Goal: Information Seeking & Learning: Learn about a topic

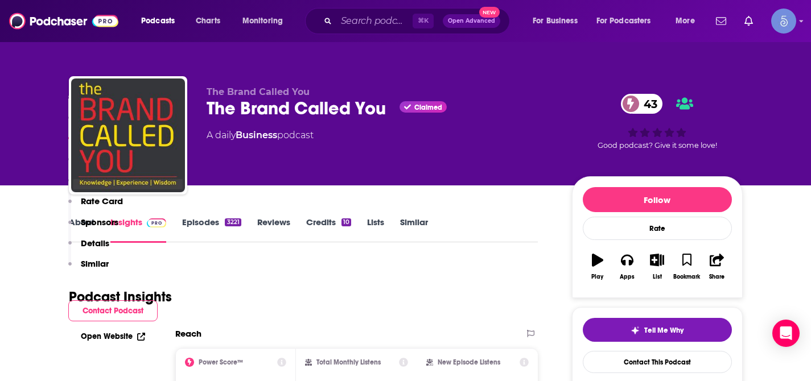
scroll to position [795, 0]
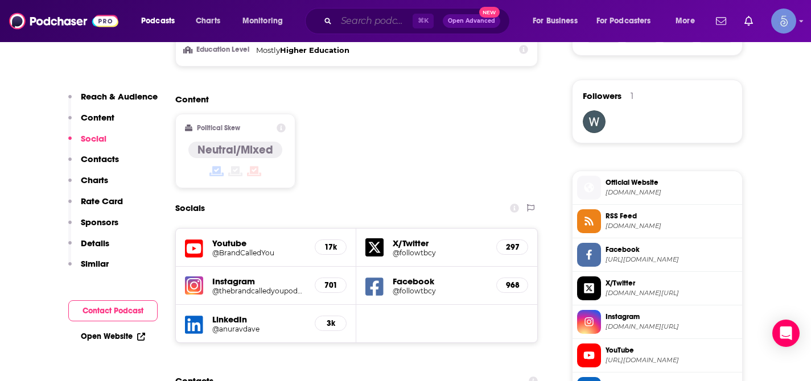
click at [383, 27] on input "Search podcasts, credits, & more..." at bounding box center [374, 21] width 76 height 18
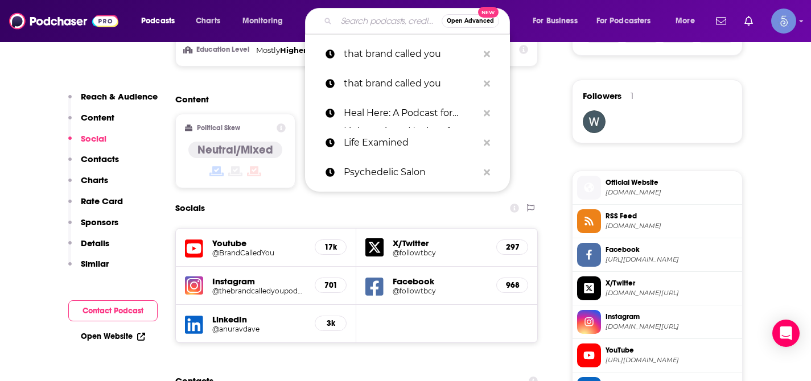
paste input "HCI Podcast Network"
type input "HCI Podcast Network"
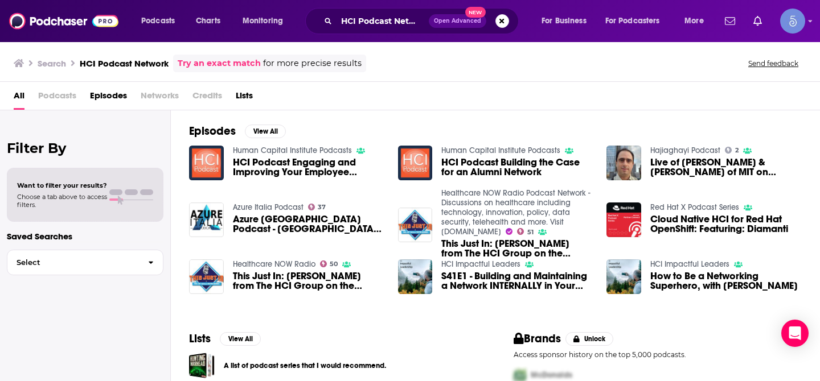
click at [303, 166] on span "HCI Podcast Engaging and Improving Your Employee Referral Network.mp3" at bounding box center [308, 167] width 151 height 19
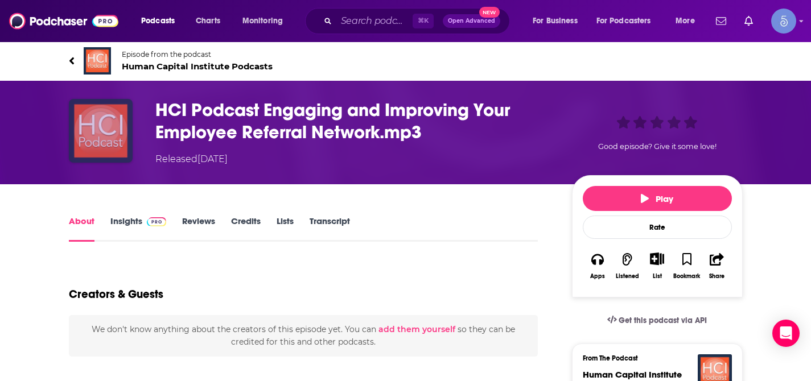
click at [99, 146] on img "HCI Podcast Engaging and Improving Your Employee Referral Network.mp3" at bounding box center [101, 131] width 64 height 64
click at [88, 143] on img "HCI Podcast Engaging and Improving Your Employee Referral Network.mp3" at bounding box center [101, 131] width 64 height 64
click at [75, 63] on link "Episode from the podcast Human Capital Institute Podcasts" at bounding box center [237, 60] width 337 height 27
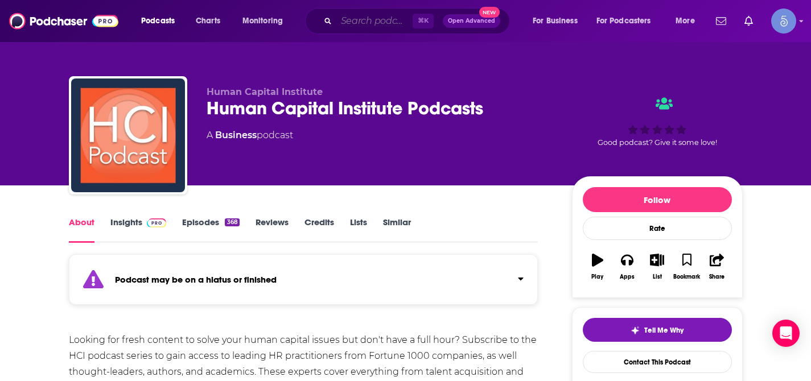
click at [381, 28] on input "Search podcasts, credits, & more..." at bounding box center [374, 21] width 76 height 18
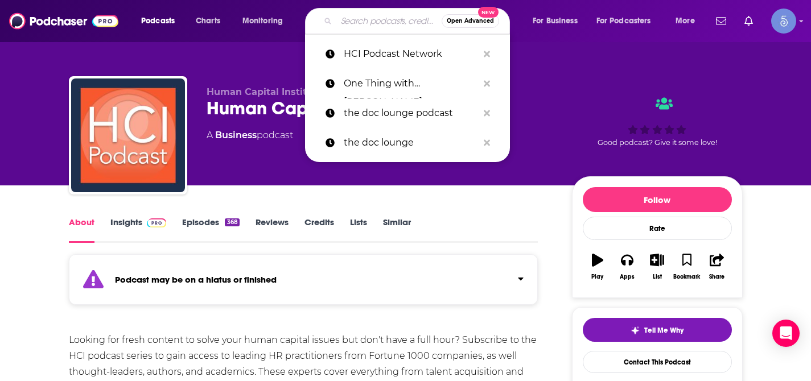
paste input "Human Capital Leadership"
type input "Human Capital Leadership"
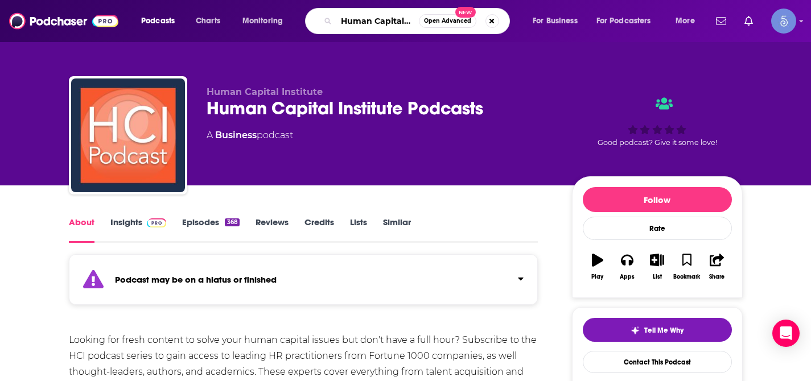
scroll to position [0, 39]
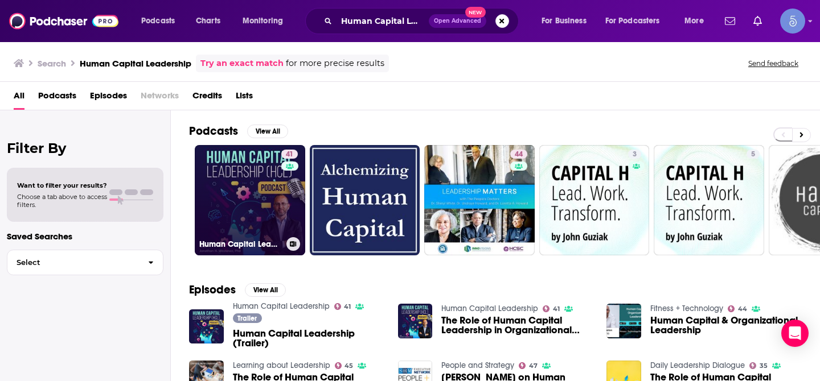
click at [264, 171] on link "41 Human Capital Leadership" at bounding box center [250, 200] width 110 height 110
